Goal: Task Accomplishment & Management: Use online tool/utility

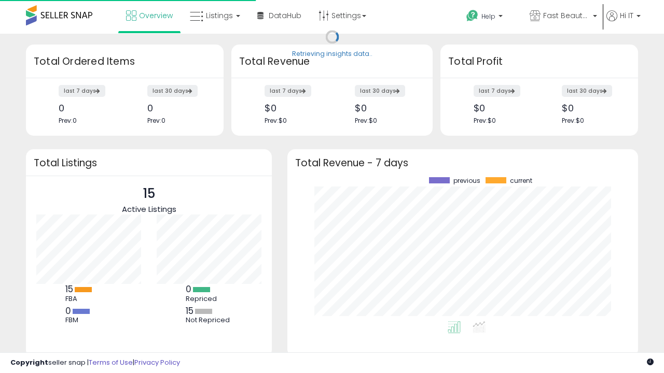
scroll to position [144, 330]
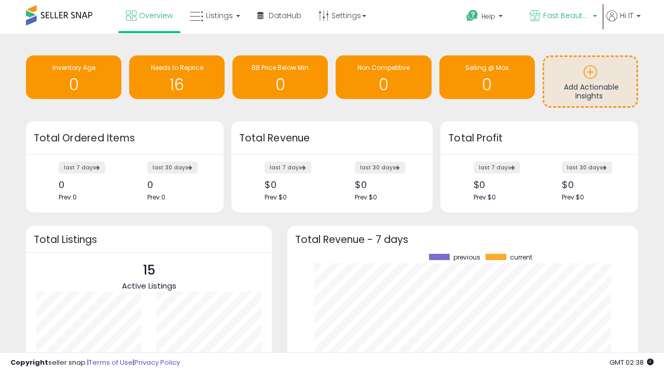
click at [562, 17] on span "Fast Beauty ([GEOGRAPHIC_DATA])" at bounding box center [566, 15] width 47 height 10
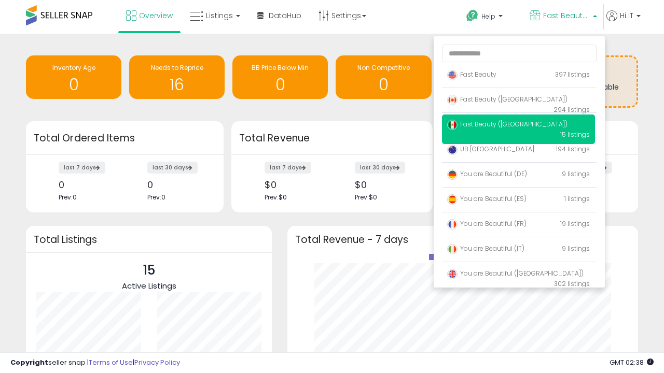
click at [518, 126] on span "Fast Beauty ([GEOGRAPHIC_DATA])" at bounding box center [507, 124] width 120 height 9
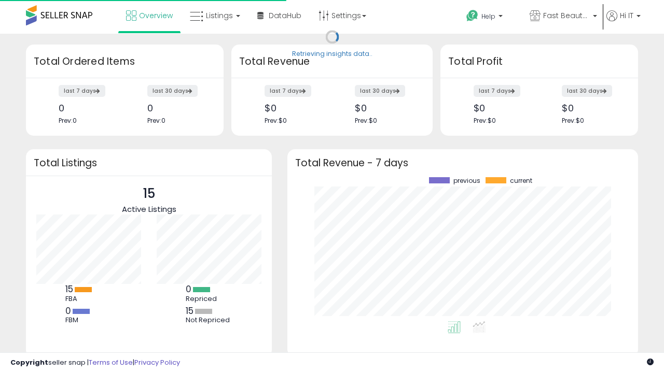
scroll to position [144, 330]
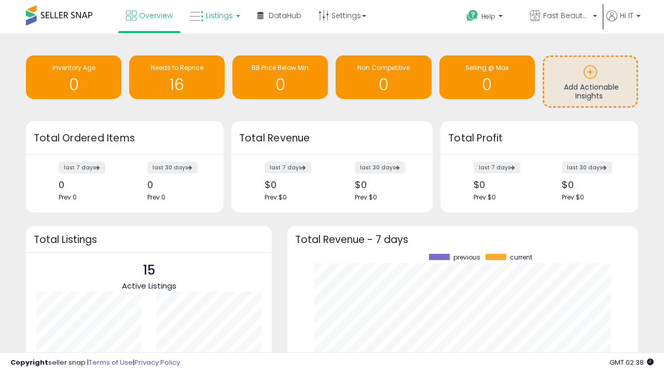
click at [214, 16] on span "Listings" at bounding box center [219, 15] width 27 height 10
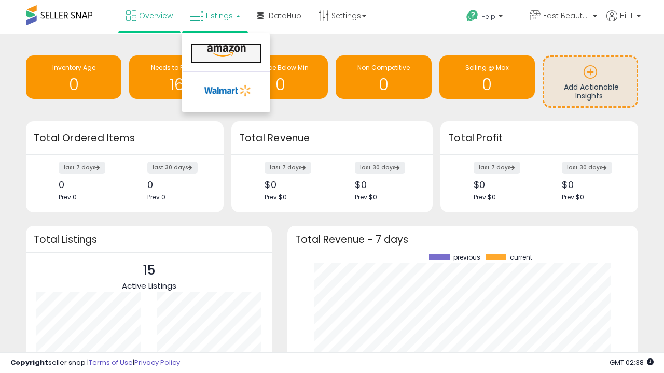
click at [225, 51] on icon at bounding box center [226, 51] width 45 height 13
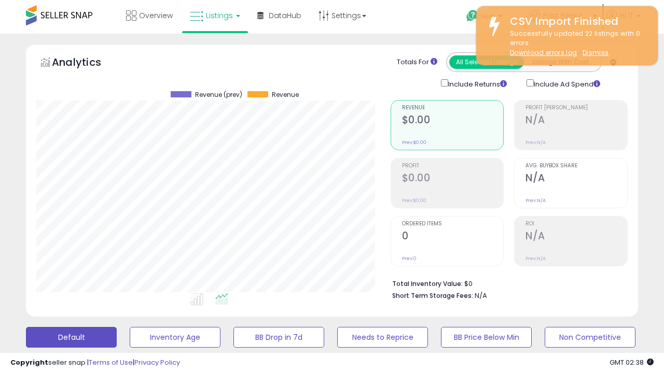
scroll to position [213, 354]
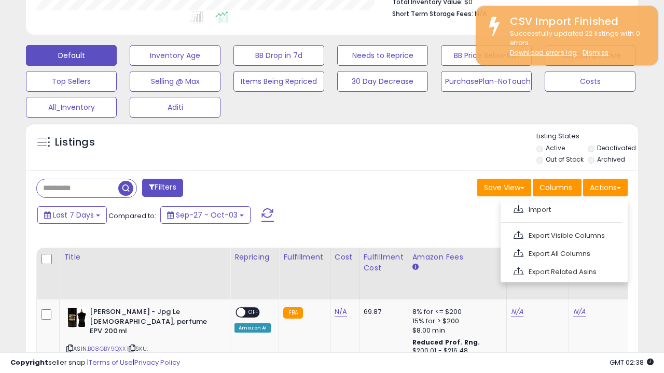
click at [518, 208] on span at bounding box center [518, 209] width 10 height 8
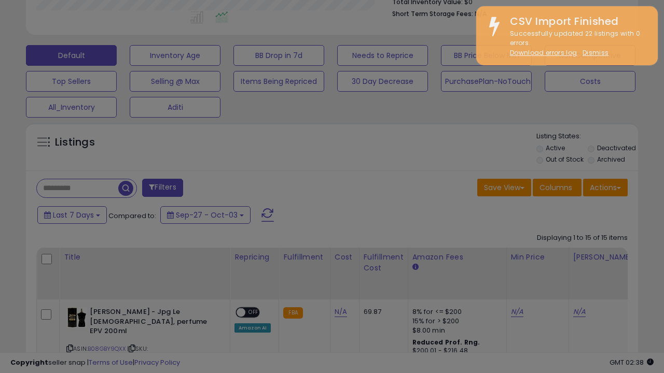
type input "**********"
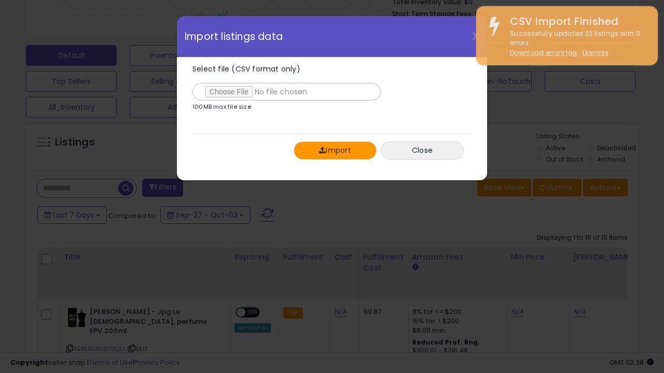
click at [334, 150] on button "Import" at bounding box center [334, 151] width 83 height 18
